Goal: Task Accomplishment & Management: Manage account settings

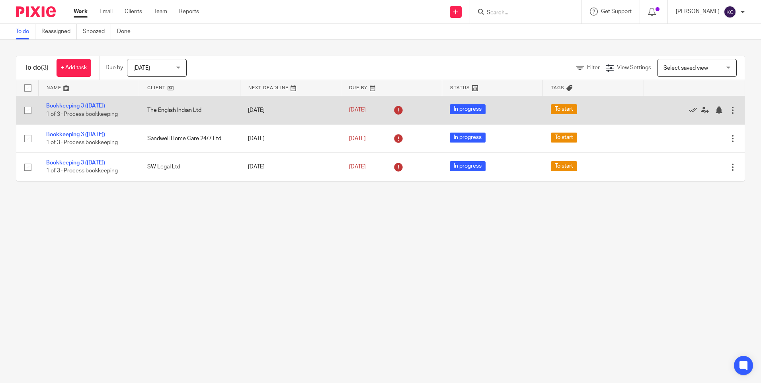
click at [728, 111] on div at bounding box center [732, 110] width 8 height 8
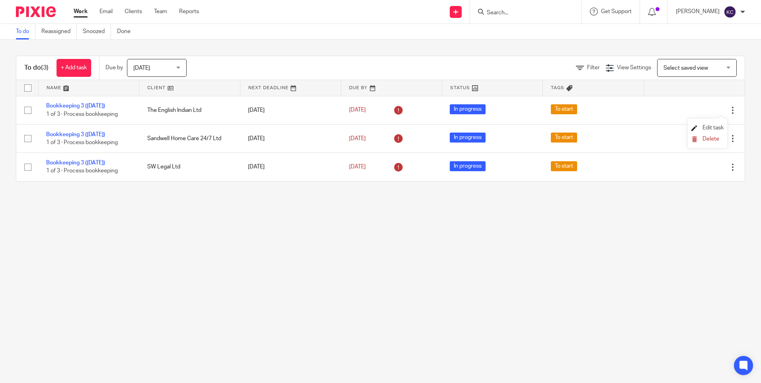
click at [721, 127] on span "Edit task" at bounding box center [712, 128] width 21 height 6
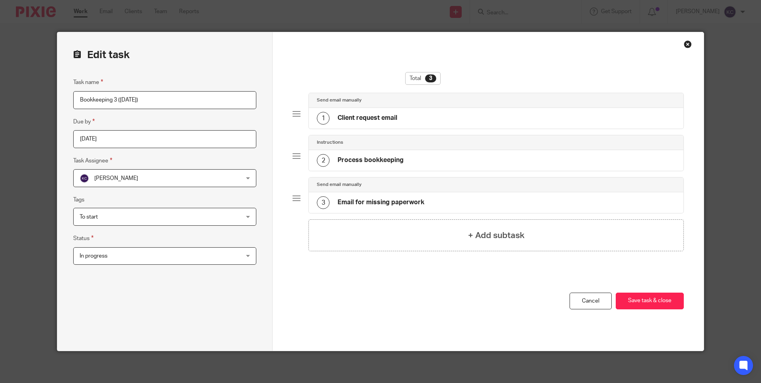
click at [240, 218] on div "To start" at bounding box center [164, 217] width 183 height 18
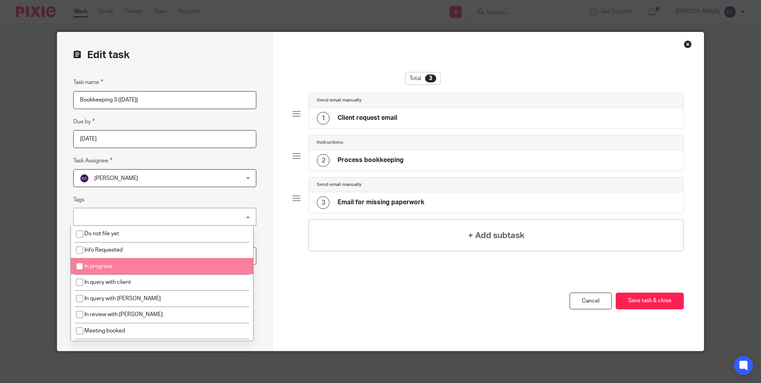
click at [88, 263] on li "In progress" at bounding box center [162, 266] width 182 height 16
checkbox input "true"
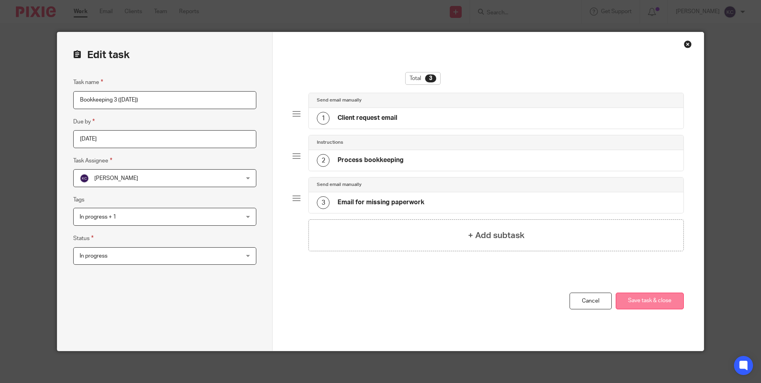
click at [663, 302] on button "Save task & close" at bounding box center [649, 300] width 68 height 17
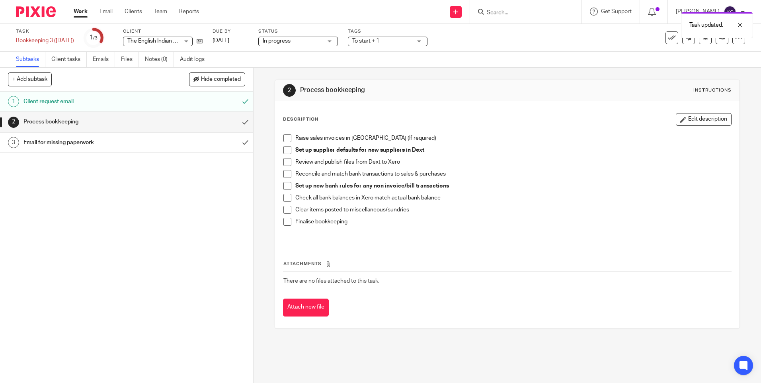
click at [84, 14] on link "Work" at bounding box center [81, 12] width 14 height 8
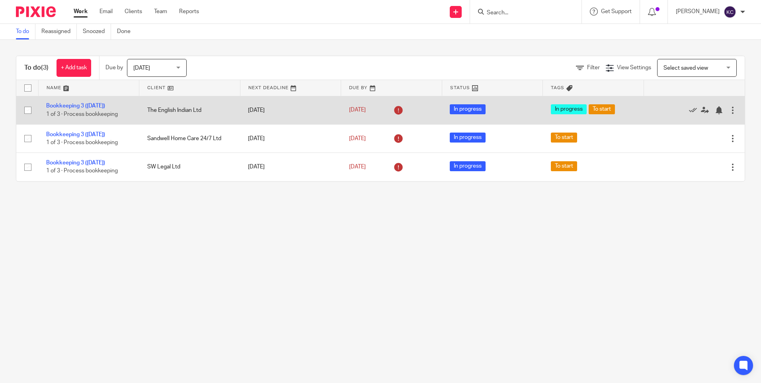
click at [85, 102] on td "Bookkeeping 3 (Wednesday) 1 of 3 · Process bookkeeping" at bounding box center [88, 110] width 101 height 28
click at [86, 105] on link "Bookkeeping 3 ([DATE])" at bounding box center [75, 106] width 59 height 6
